Goal: Task Accomplishment & Management: Manage account settings

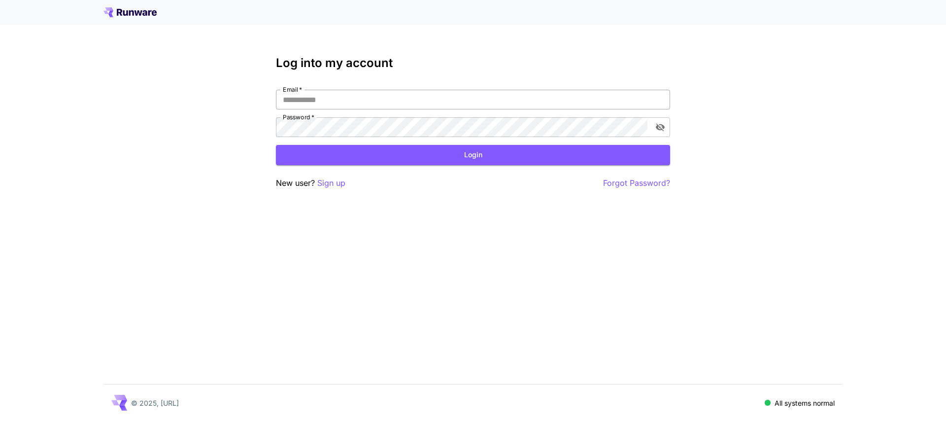
click at [414, 102] on input "Email   *" at bounding box center [473, 100] width 394 height 20
type input "**********"
click button "Login" at bounding box center [473, 155] width 394 height 20
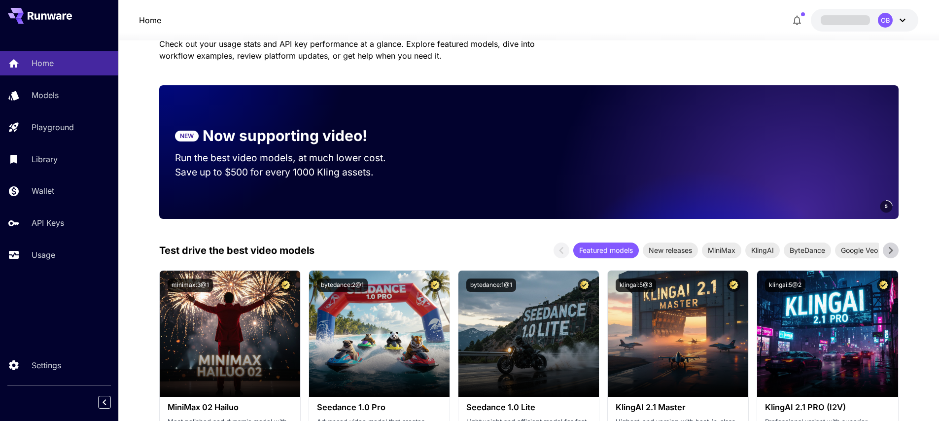
scroll to position [90, 0]
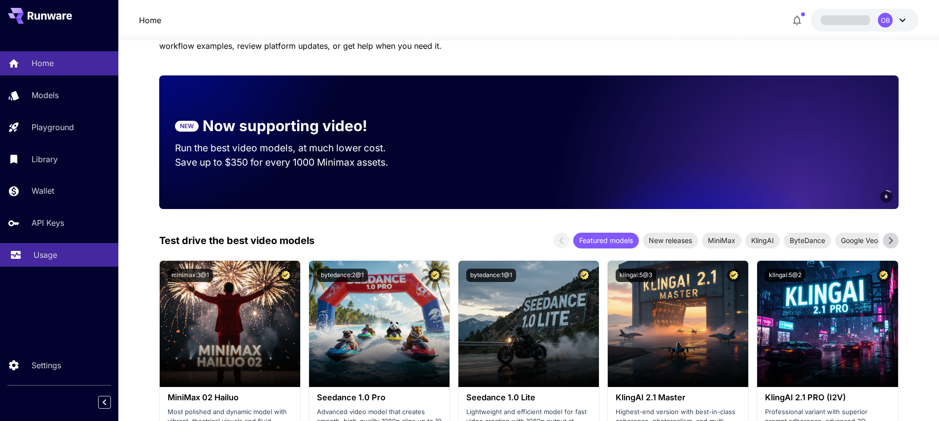
click at [58, 254] on div "Usage" at bounding box center [72, 255] width 77 height 12
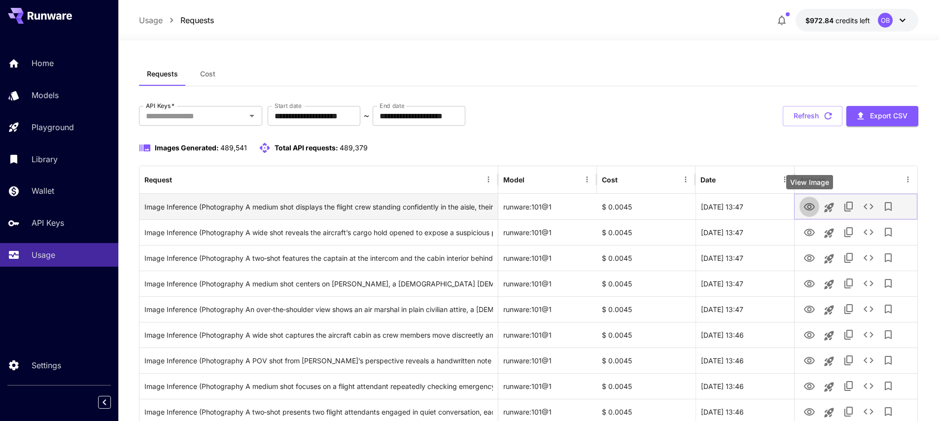
click at [808, 209] on icon "View Image" at bounding box center [809, 206] width 11 height 7
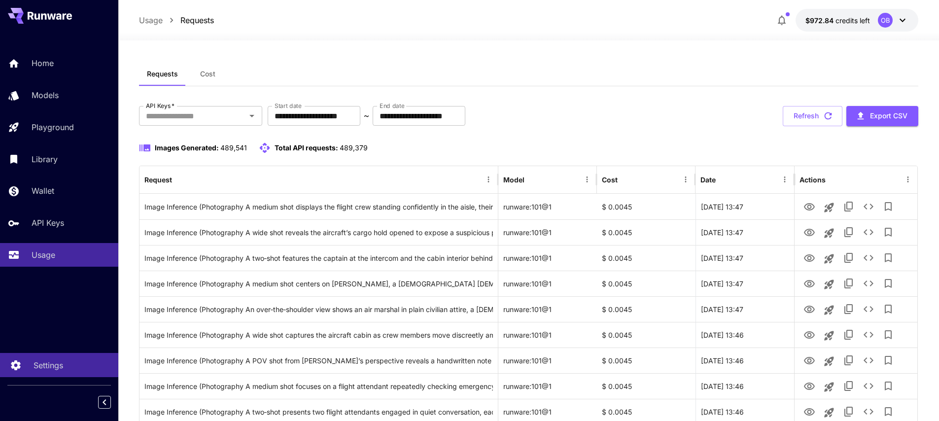
click at [54, 366] on p "Settings" at bounding box center [49, 365] width 30 height 12
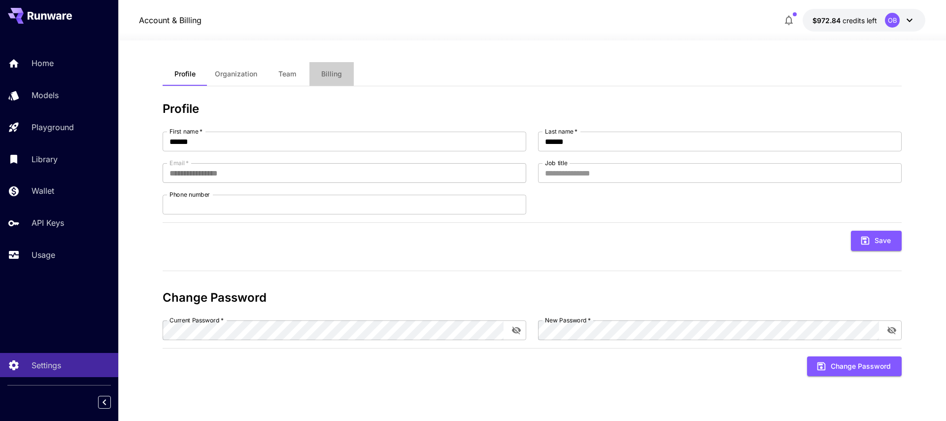
click at [325, 79] on button "Billing" at bounding box center [331, 74] width 44 height 24
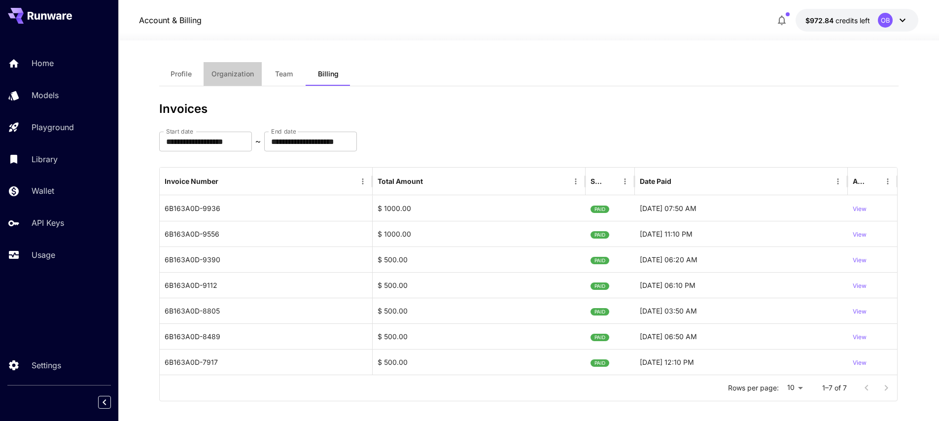
click at [244, 76] on span "Organization" at bounding box center [232, 73] width 42 height 9
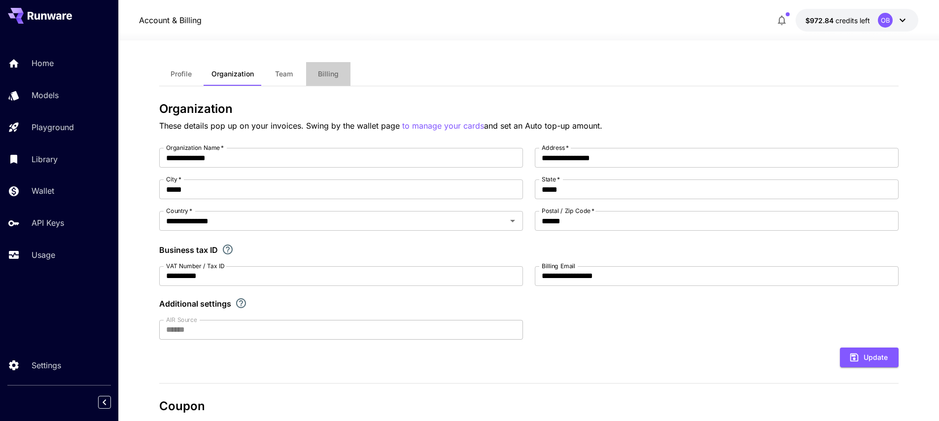
click at [339, 80] on button "Billing" at bounding box center [328, 74] width 44 height 24
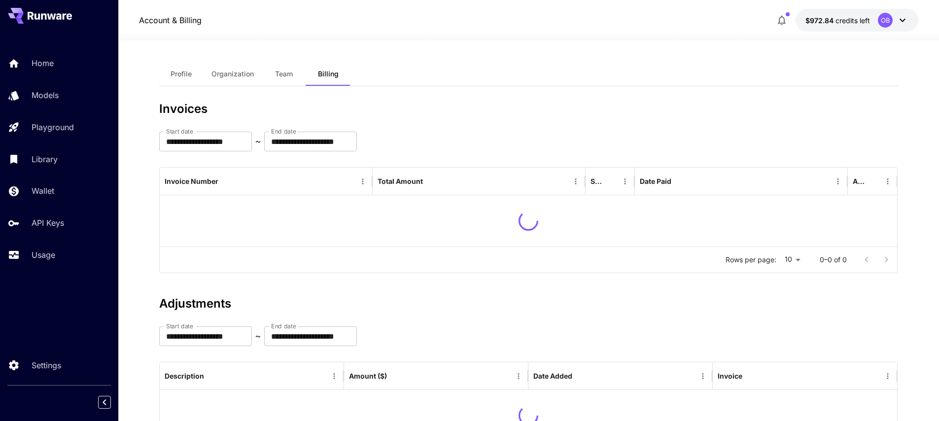
click at [198, 75] on button "Profile" at bounding box center [181, 74] width 44 height 24
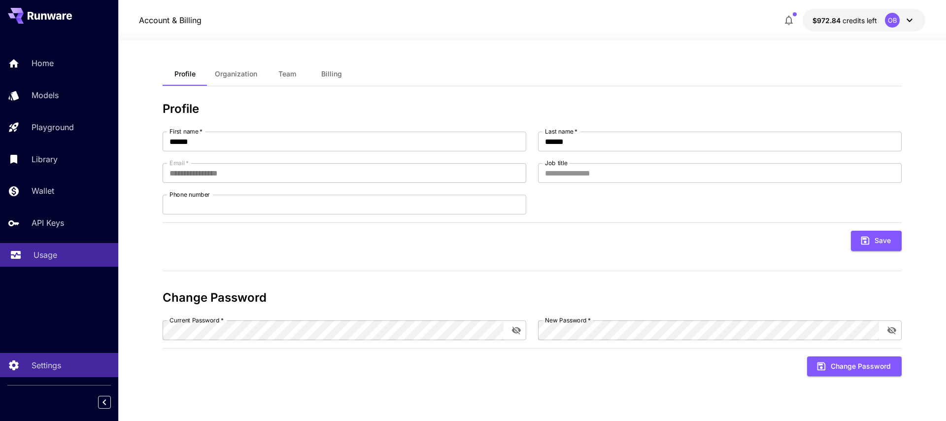
click at [52, 252] on p "Usage" at bounding box center [46, 255] width 24 height 12
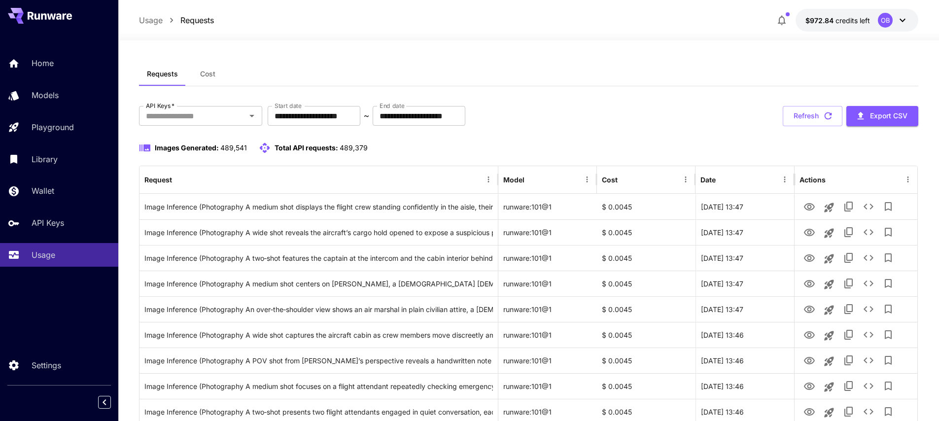
click at [210, 79] on button "Cost" at bounding box center [208, 74] width 44 height 24
